Goal: Task Accomplishment & Management: Manage account settings

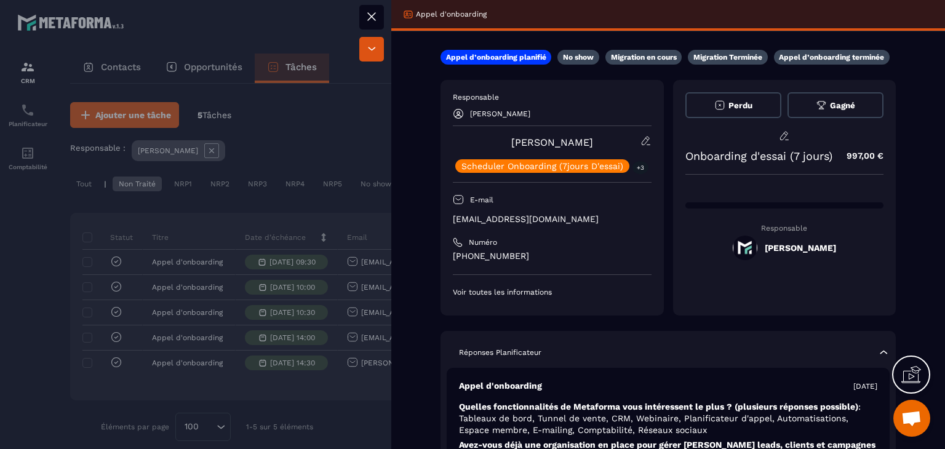
click at [378, 14] on icon at bounding box center [371, 16] width 15 height 15
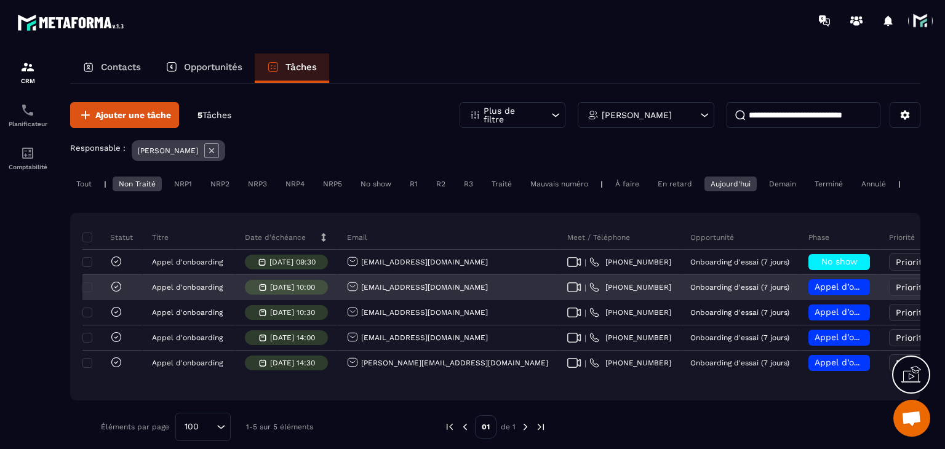
click at [567, 292] on icon at bounding box center [574, 287] width 14 height 10
drag, startPoint x: 467, startPoint y: 291, endPoint x: 347, endPoint y: 303, distance: 121.2
click at [347, 300] on div "[EMAIL_ADDRESS][DOMAIN_NAME]" at bounding box center [448, 288] width 220 height 25
copy p "[EMAIL_ADDRESS][DOMAIN_NAME]"
click at [814, 292] on span "Appel d’onboarding planifié" at bounding box center [872, 287] width 116 height 10
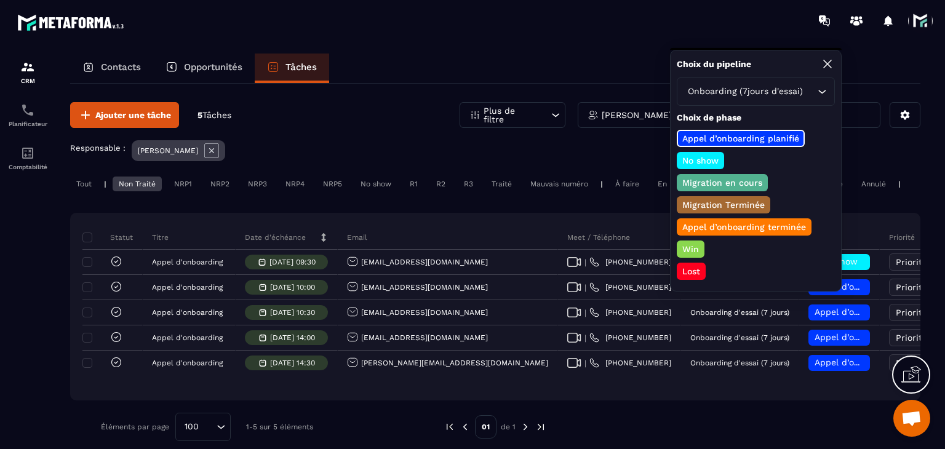
click at [728, 228] on p "Appel d’onboarding terminée" at bounding box center [743, 227] width 127 height 12
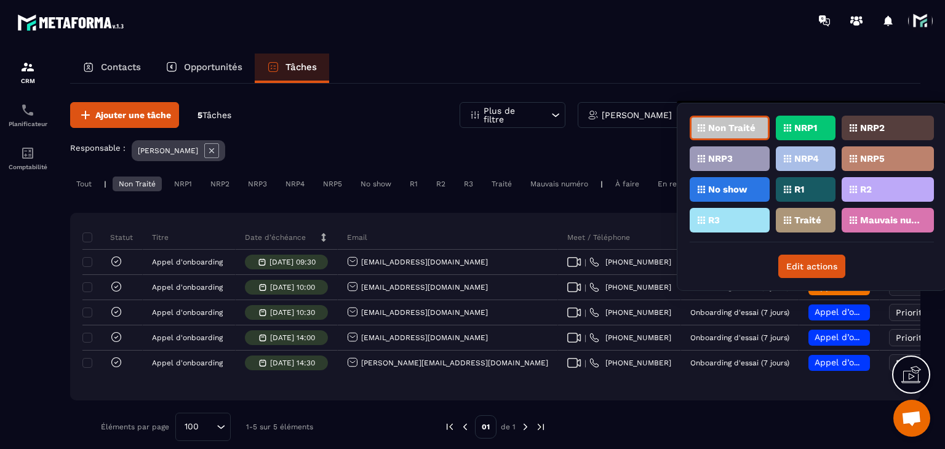
click at [808, 212] on div "Traité" at bounding box center [806, 220] width 60 height 25
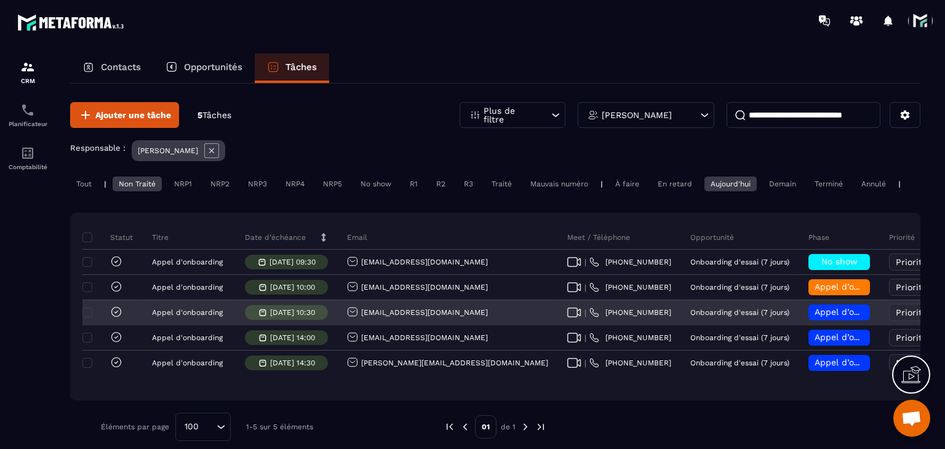
click at [558, 325] on div "| [PHONE_NUMBER]" at bounding box center [619, 313] width 123 height 25
click at [567, 317] on icon at bounding box center [574, 313] width 14 height 10
drag, startPoint x: 455, startPoint y: 327, endPoint x: 354, endPoint y: 322, distance: 101.6
click at [354, 322] on div "[EMAIL_ADDRESS][DOMAIN_NAME]" at bounding box center [448, 313] width 220 height 25
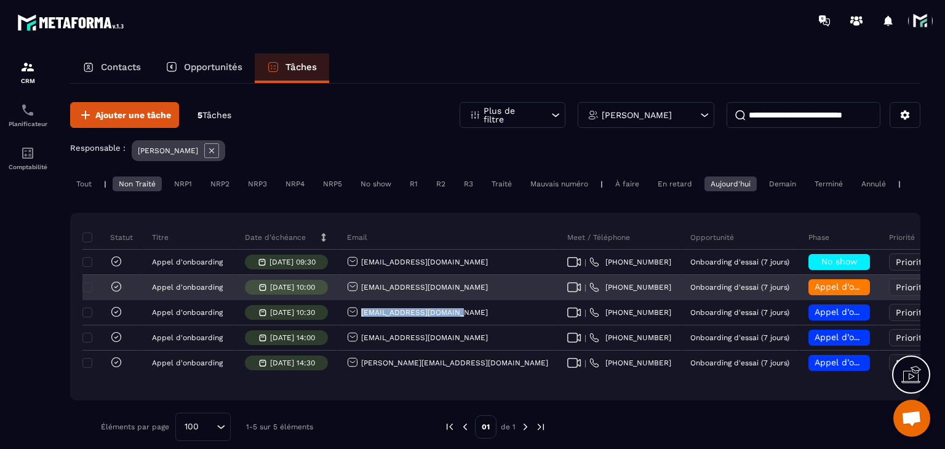
copy p "[EMAIL_ADDRESS][DOMAIN_NAME]"
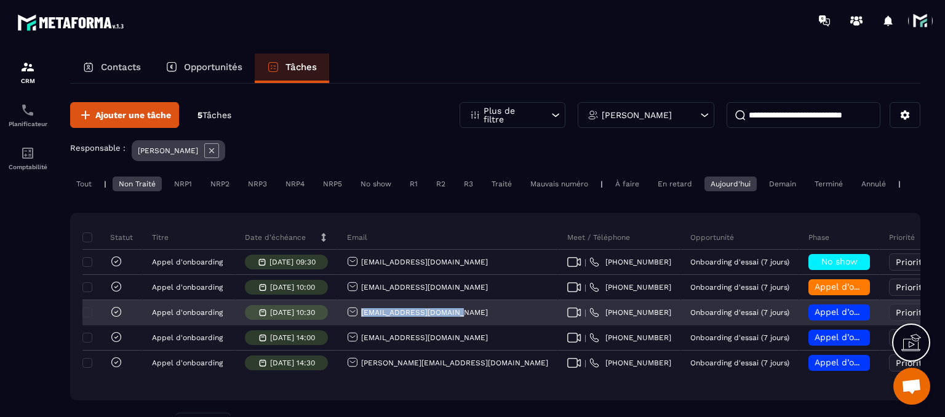
click at [406, 319] on div "[EMAIL_ADDRESS][DOMAIN_NAME]" at bounding box center [417, 312] width 141 height 13
